Goal: Navigation & Orientation: Understand site structure

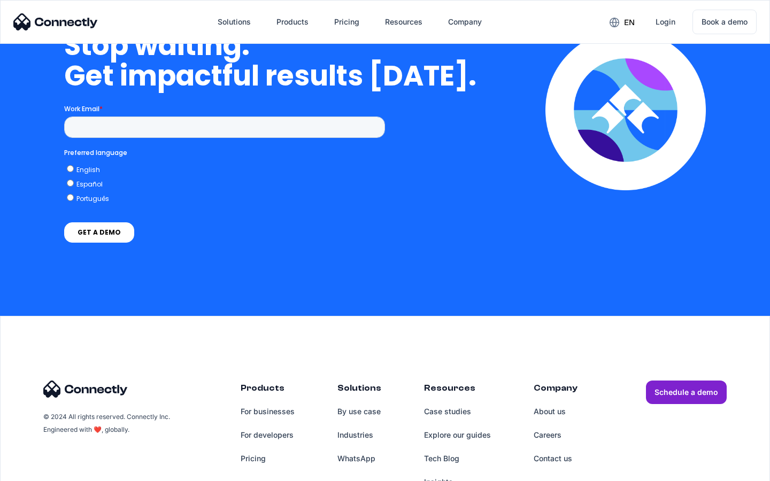
scroll to position [4397, 0]
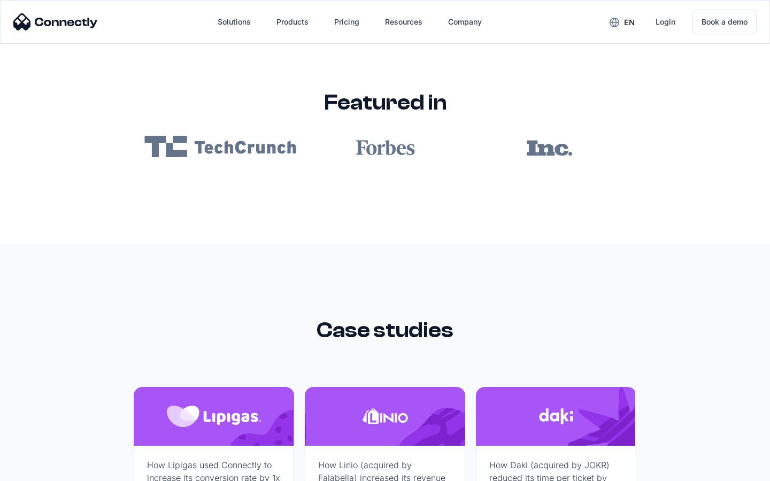
scroll to position [6402, 0]
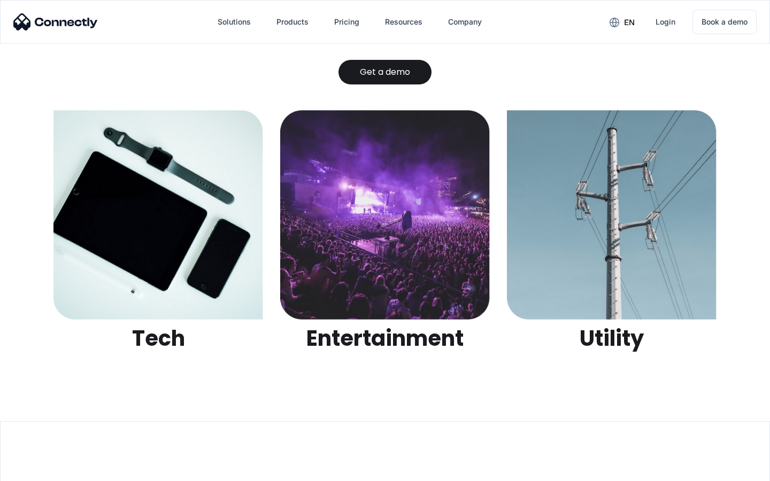
scroll to position [3373, 0]
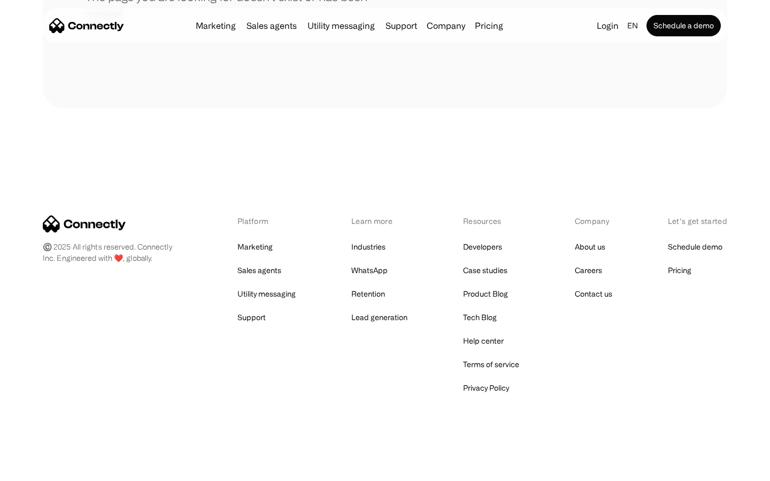
scroll to position [195, 0]
